Goal: Task Accomplishment & Management: Manage account settings

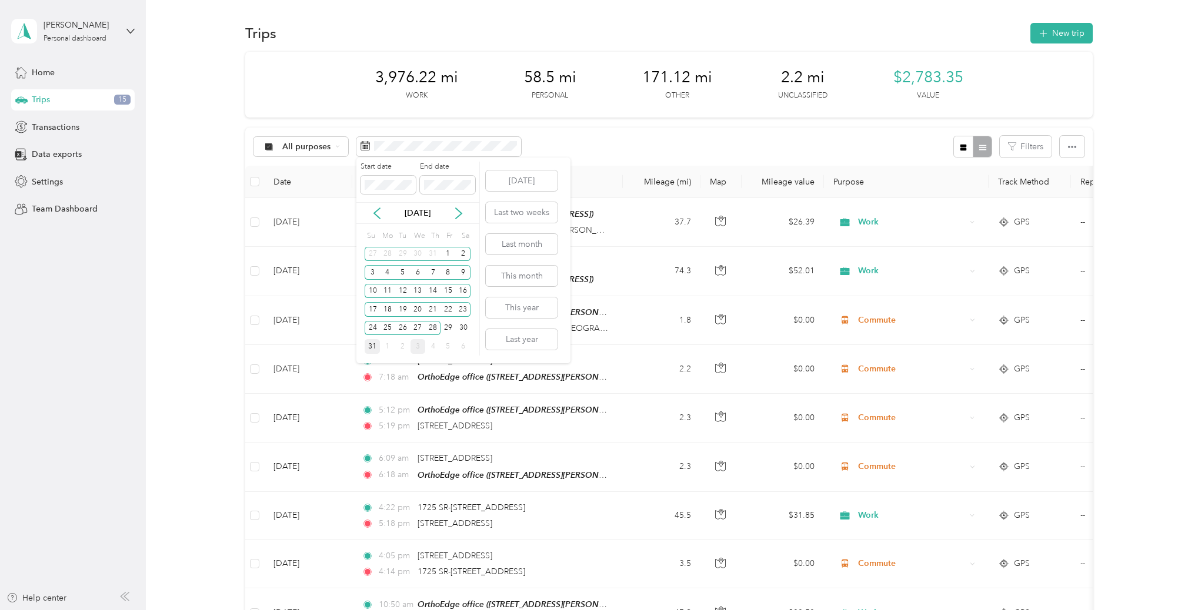
click at [372, 346] on div "31" at bounding box center [372, 346] width 15 height 15
click at [362, 185] on span at bounding box center [389, 185] width 56 height 18
click at [461, 212] on icon at bounding box center [459, 213] width 6 height 11
click at [371, 346] on div "31" at bounding box center [372, 346] width 15 height 15
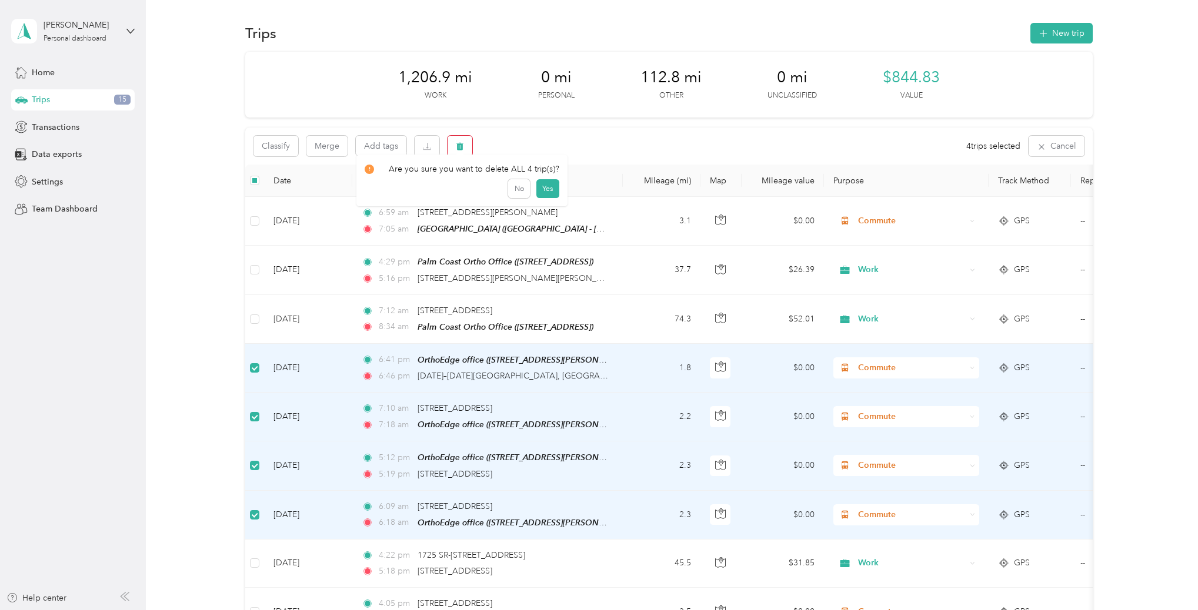
click at [462, 144] on icon "button" at bounding box center [459, 147] width 7 height 8
click at [545, 192] on button "Yes" at bounding box center [547, 194] width 23 height 19
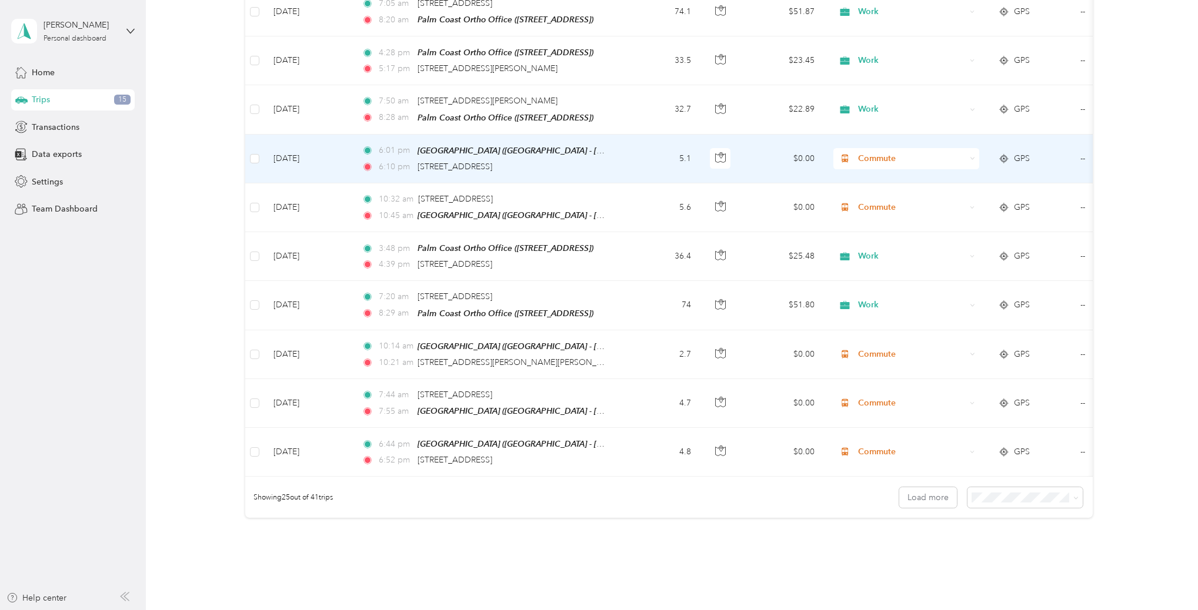
scroll to position [947, 0]
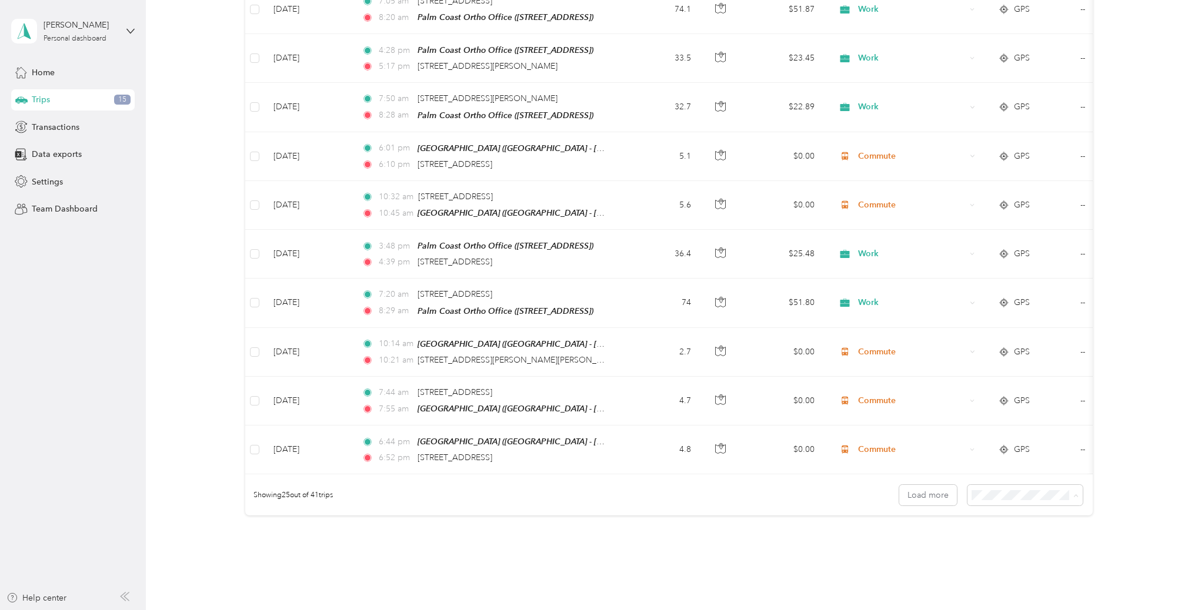
click at [1020, 521] on span "50 per load" at bounding box center [1000, 526] width 44 height 10
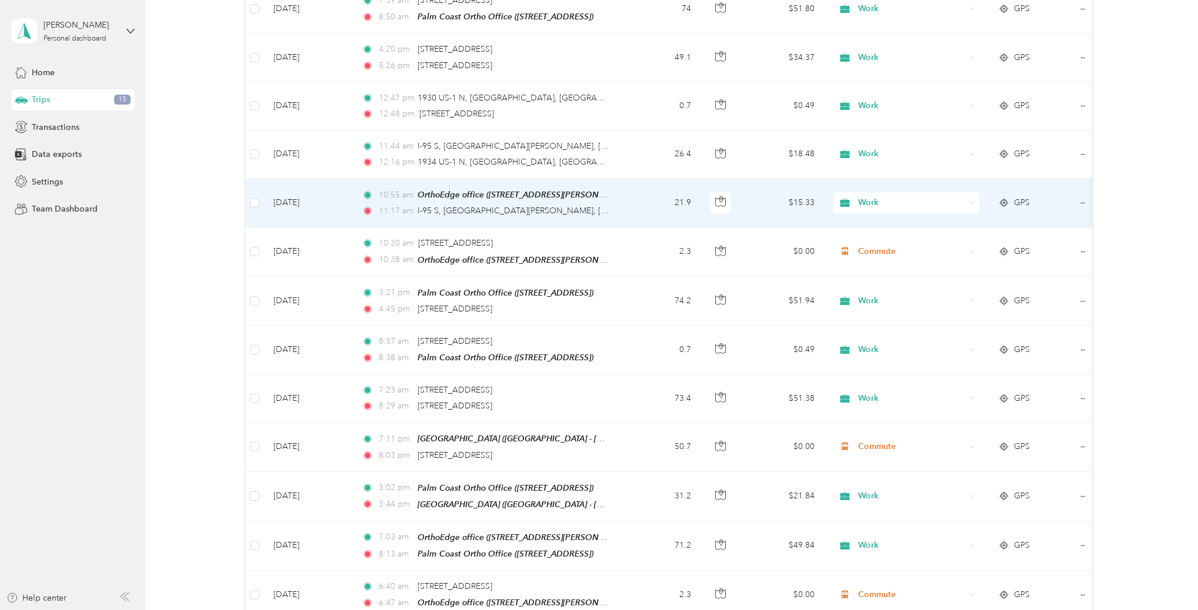
scroll to position [1587, 0]
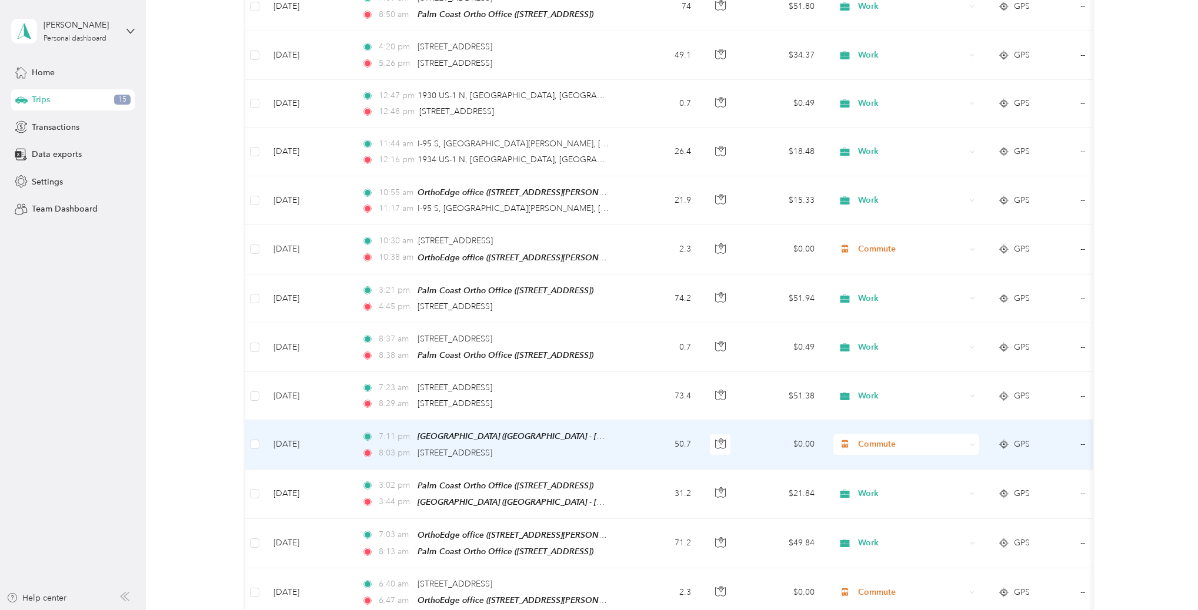
click at [871, 438] on span "Commute" at bounding box center [912, 444] width 108 height 13
click at [874, 443] on span "Work" at bounding box center [917, 446] width 109 height 12
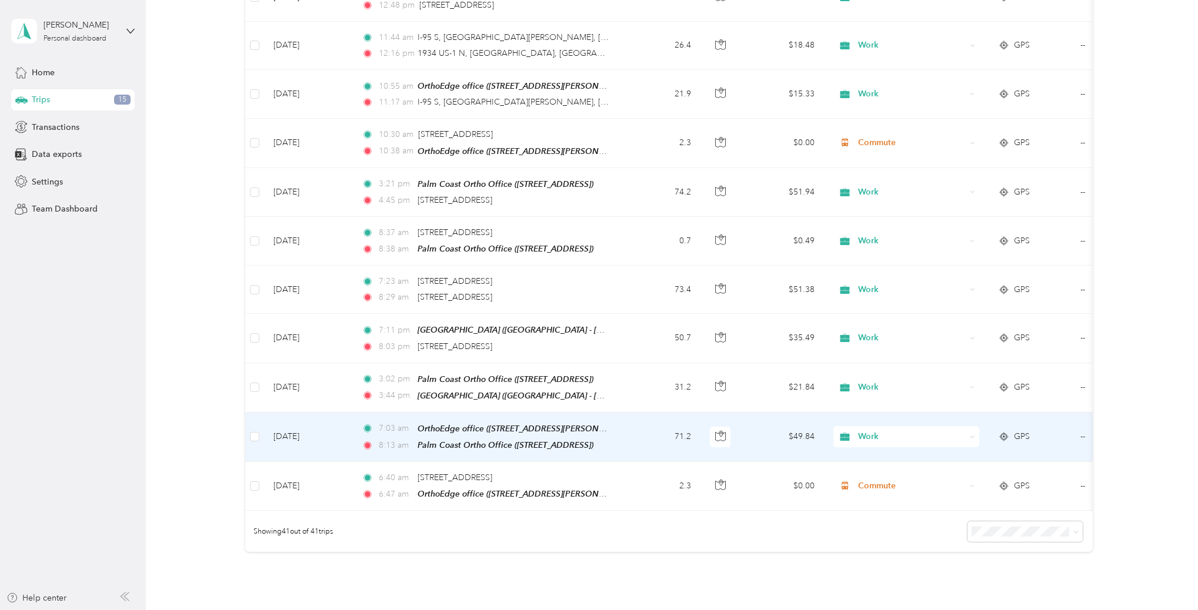
scroll to position [1694, 0]
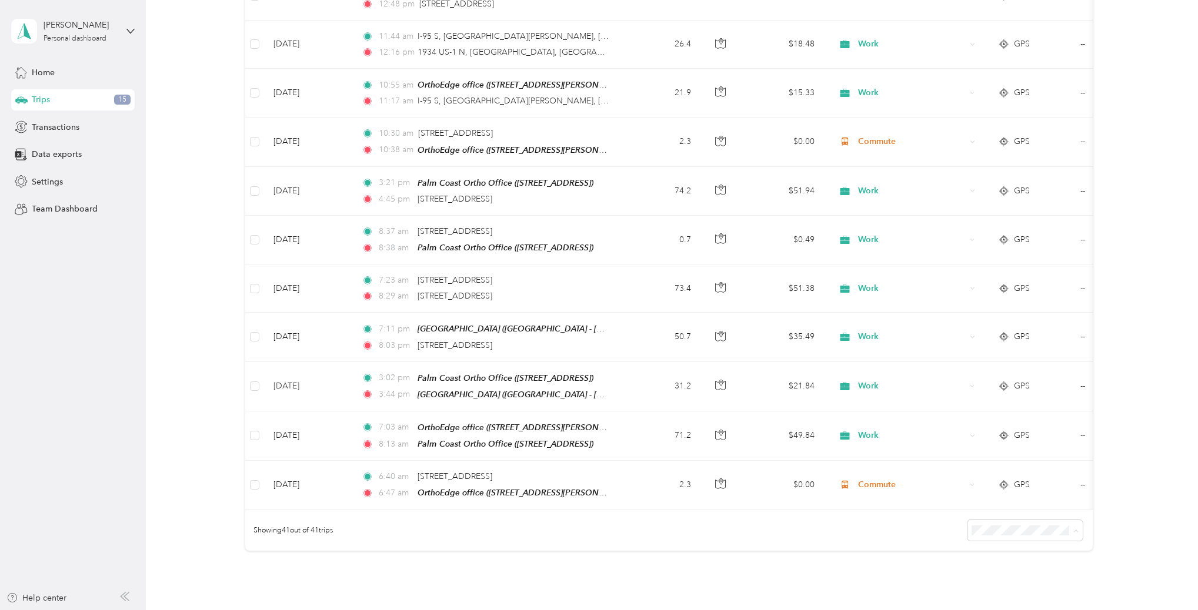
click at [1024, 567] on div "100 per load" at bounding box center [1027, 573] width 99 height 12
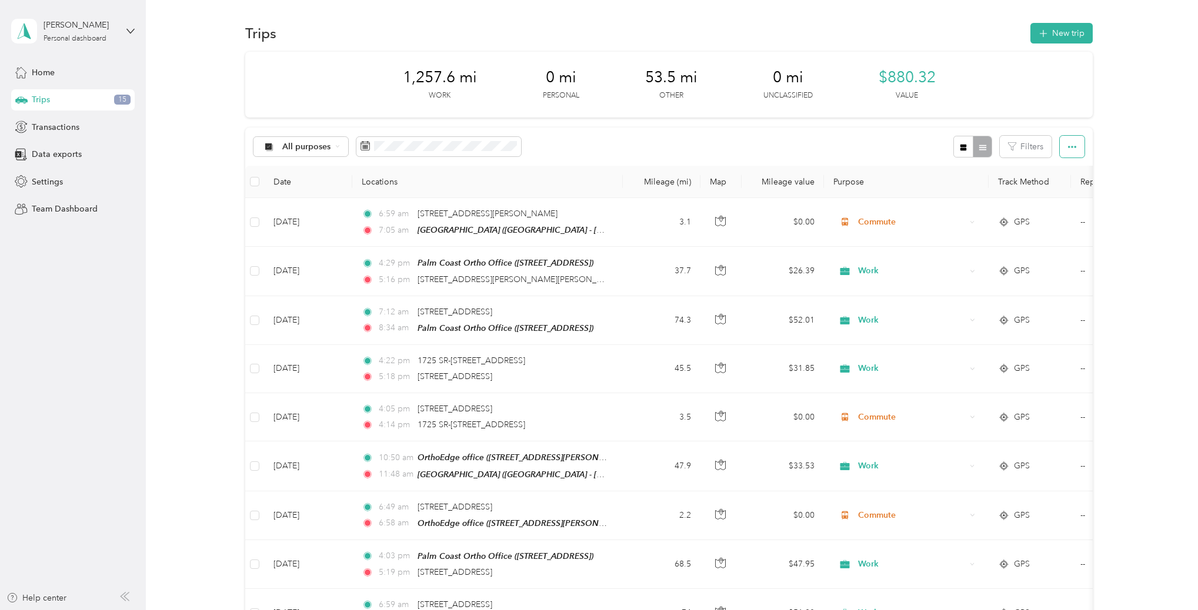
click at [1074, 149] on icon "button" at bounding box center [1072, 147] width 8 height 8
click at [1060, 187] on span "Export" at bounding box center [1058, 189] width 25 height 10
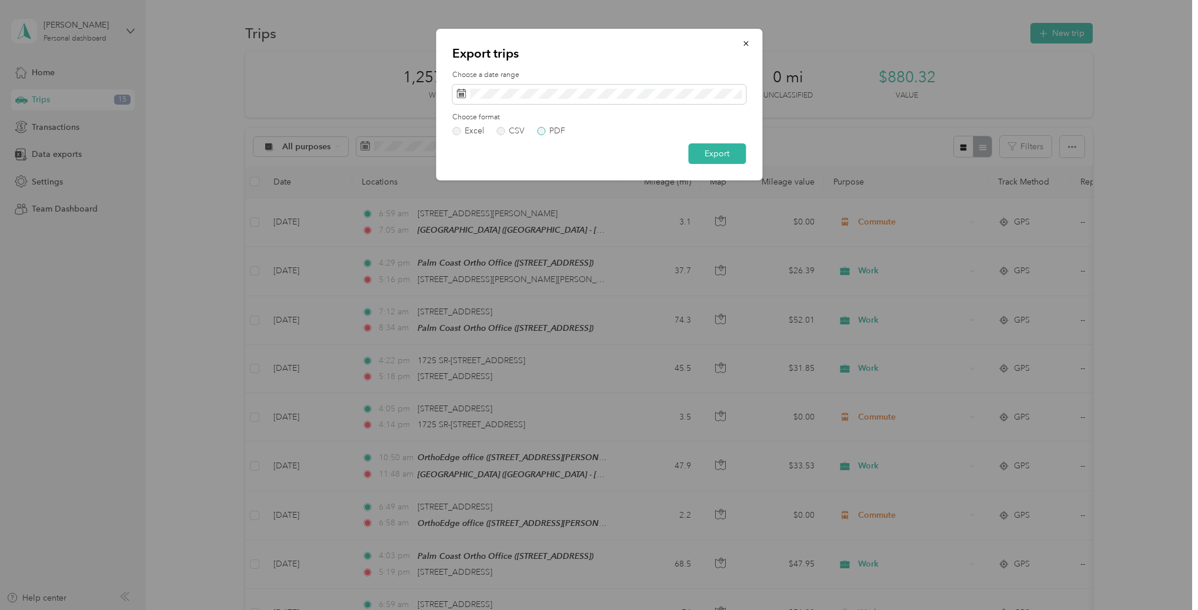
click at [543, 131] on label "PDF" at bounding box center [551, 131] width 28 height 8
click at [713, 159] on button "Export" at bounding box center [717, 154] width 58 height 21
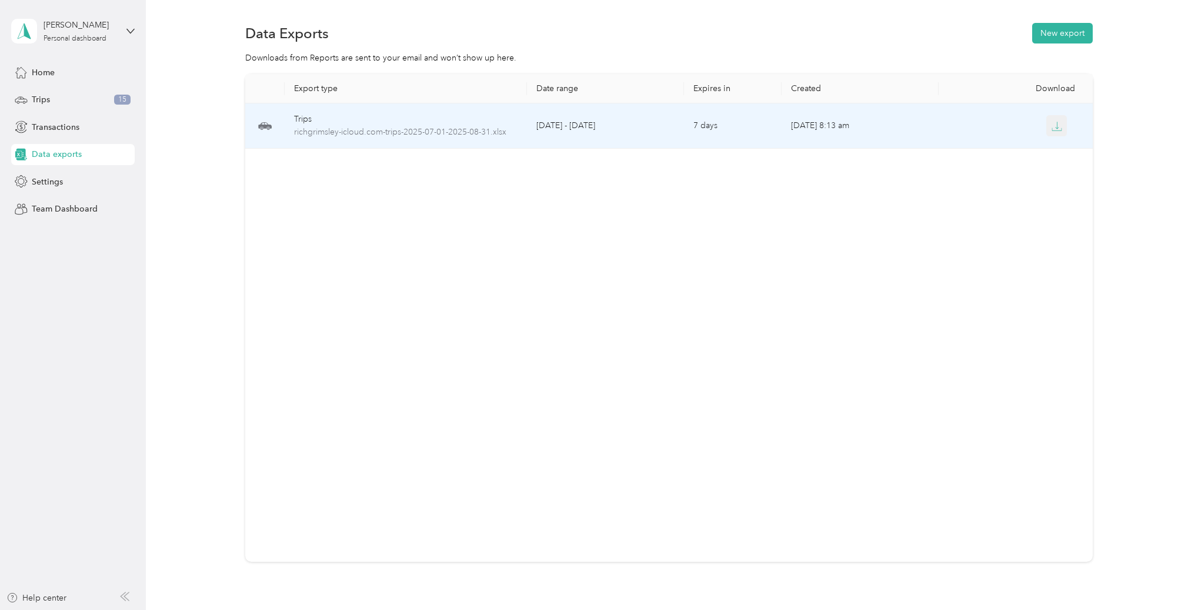
click at [1057, 128] on icon "button" at bounding box center [1057, 125] width 4 height 7
click at [1062, 123] on icon "button" at bounding box center [1057, 126] width 11 height 11
